Goal: Navigation & Orientation: Find specific page/section

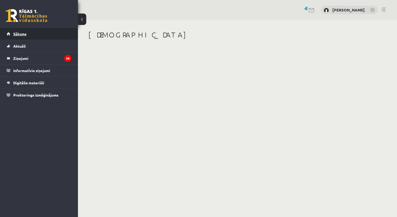
click at [21, 34] on span "Sākums" at bounding box center [19, 33] width 13 height 5
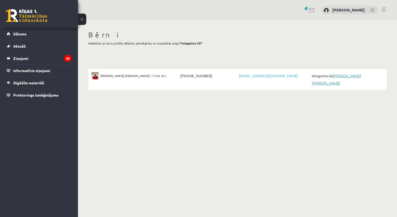
click at [340, 76] on link "[PERSON_NAME] [PERSON_NAME]" at bounding box center [336, 79] width 49 height 12
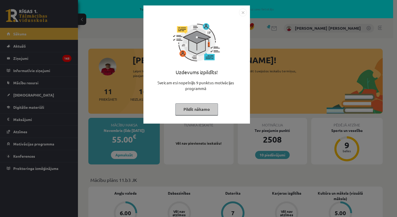
click at [241, 13] on img "Close" at bounding box center [243, 13] width 8 height 8
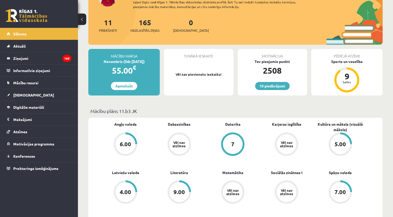
scroll to position [78, 0]
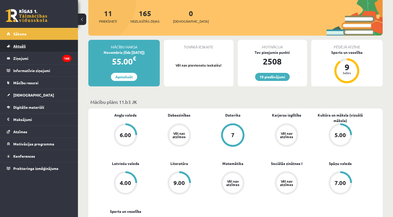
click at [24, 48] on link "Aktuāli" at bounding box center [39, 46] width 65 height 12
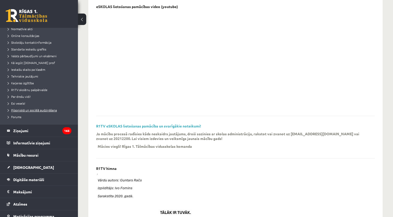
scroll to position [52, 0]
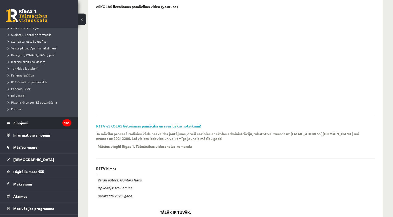
click at [20, 124] on legend "Ziņojumi 165" at bounding box center [42, 123] width 58 height 12
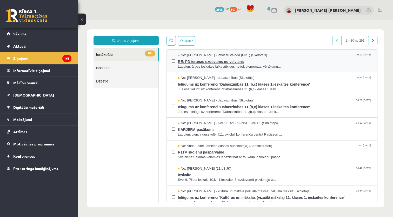
click at [213, 67] on span "Labdien, ārpus ieskaites laika atbildes netiek pieņemtas, vērtējumu..." at bounding box center [275, 66] width 194 height 5
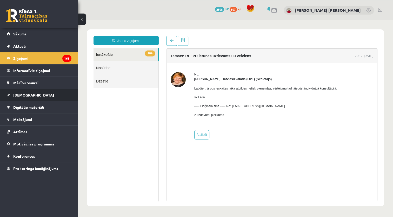
click at [23, 93] on span "Ieskaites" at bounding box center [33, 94] width 41 height 5
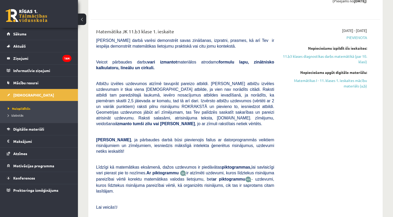
scroll to position [304, 0]
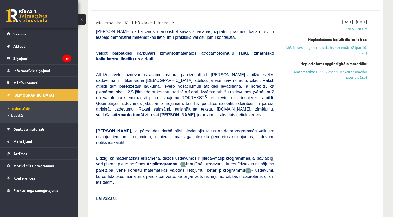
click at [17, 108] on span "Neizpildītās" at bounding box center [19, 108] width 23 height 4
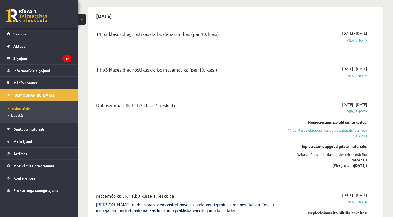
scroll to position [122, 0]
